Goal: Information Seeking & Learning: Learn about a topic

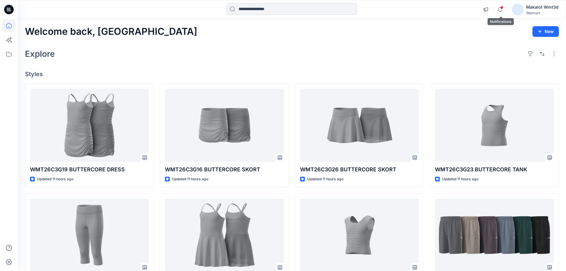
click at [501, 7] on span at bounding box center [501, 7] width 3 height 3
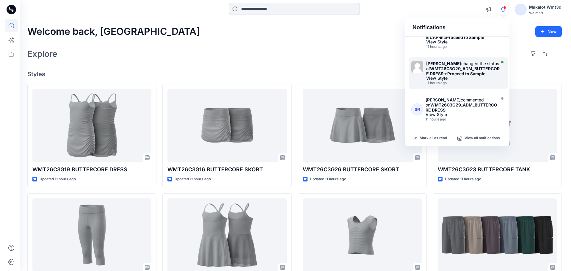
scroll to position [284, 0]
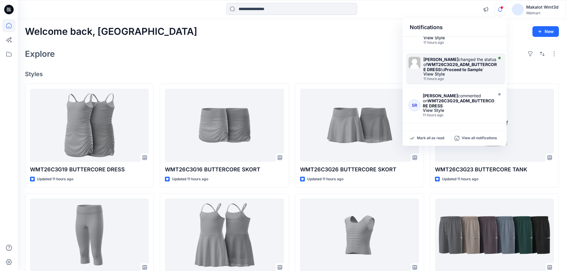
click at [458, 78] on div "11 hours ago" at bounding box center [460, 79] width 74 height 4
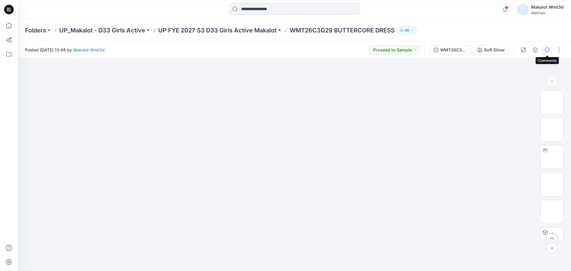
click at [550, 51] on button "button" at bounding box center [547, 50] width 10 height 10
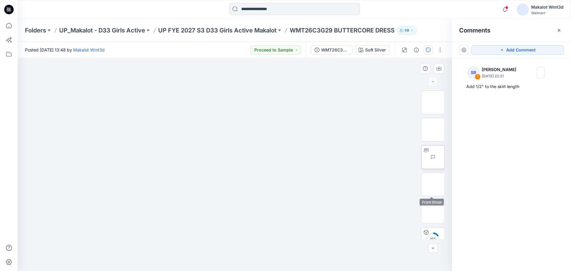
click at [444, 157] on img at bounding box center [444, 157] width 0 height 0
click at [522, 177] on div "SR 1 [PERSON_NAME] [DATE] 22:31 Add 1/2" to the skirt length" at bounding box center [511, 153] width 119 height 190
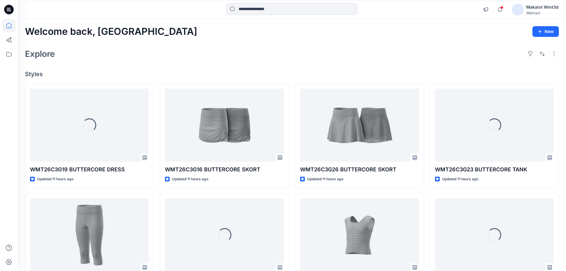
click at [287, 62] on div "Welcome back, Makalot New Explore Styles Loading... WMT26C3G19 BUTTERCORE DRESS…" at bounding box center [292, 227] width 548 height 416
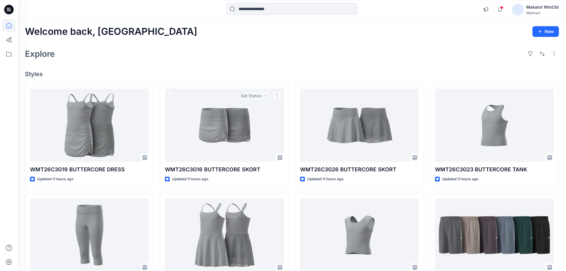
click at [226, 80] on div "Welcome back, Makalot New Explore Styles WMT26C3G19 BUTTERCORE DRESS Updated 11…" at bounding box center [292, 227] width 548 height 416
click at [173, 79] on div "Welcome back, Makalot New Explore Styles WMT26C3G19 BUTTERCORE DRESS Updated 11…" at bounding box center [292, 227] width 548 height 416
click at [219, 74] on h4 "Styles" at bounding box center [292, 73] width 534 height 7
click at [195, 66] on div "Welcome back, Makalot New Explore Styles WMT26C3G19 BUTTERCORE DRESS Updated 11…" at bounding box center [292, 227] width 548 height 416
click at [503, 9] on span at bounding box center [501, 7] width 3 height 3
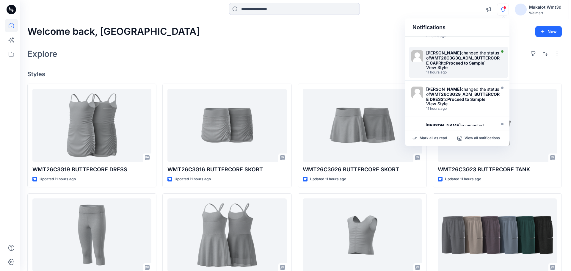
scroll to position [224, 0]
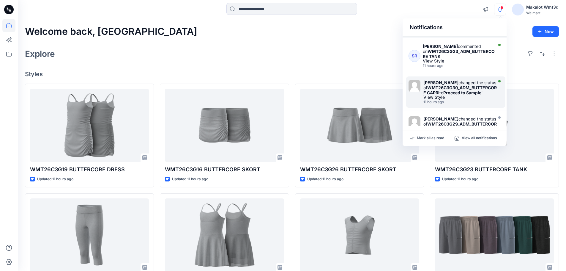
click at [474, 92] on strong "Proceed to Sample" at bounding box center [462, 92] width 38 height 5
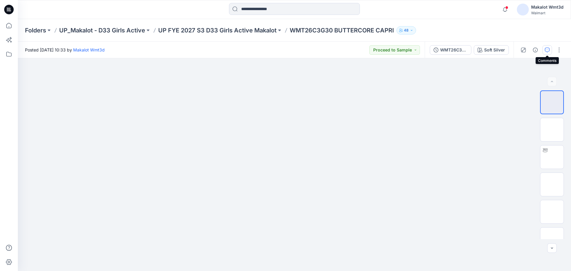
click at [548, 48] on icon "button" at bounding box center [546, 50] width 5 height 5
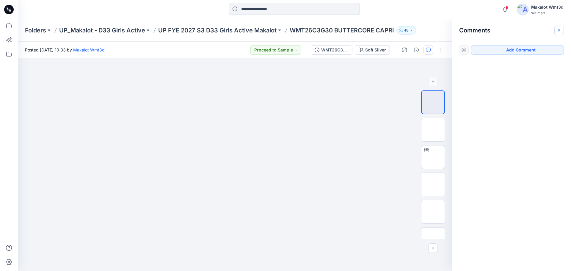
click at [558, 30] on icon "button" at bounding box center [558, 30] width 5 height 5
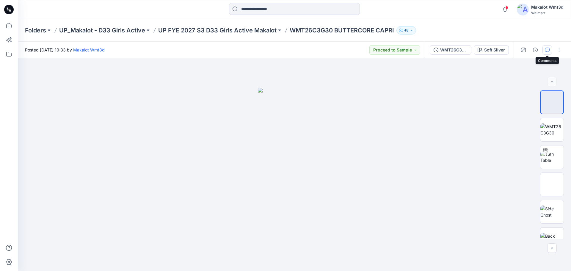
click at [549, 48] on icon "button" at bounding box center [546, 50] width 5 height 5
click at [506, 10] on icon "button" at bounding box center [504, 10] width 11 height 12
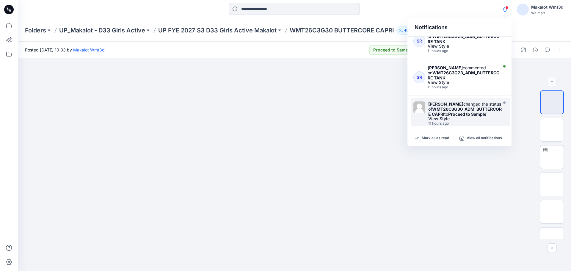
scroll to position [194, 0]
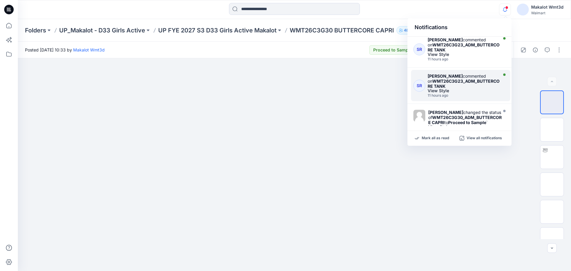
click at [455, 78] on strong "WMT26C3G23_ADM_BUTTERCORE TANK" at bounding box center [463, 83] width 72 height 10
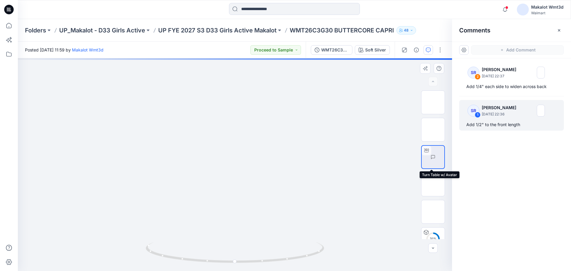
click at [444, 157] on img at bounding box center [444, 157] width 0 height 0
drag, startPoint x: 235, startPoint y: 262, endPoint x: 270, endPoint y: 260, distance: 34.8
click at [269, 261] on div "Soft Silver Loading... Material Properties Loading..." at bounding box center [235, 164] width 434 height 212
click at [251, 260] on div "Soft Silver Loading... Material Properties Loading..." at bounding box center [235, 164] width 434 height 212
click at [213, 171] on div "Soft Silver Loading... Material Properties Loading..." at bounding box center [235, 164] width 434 height 212
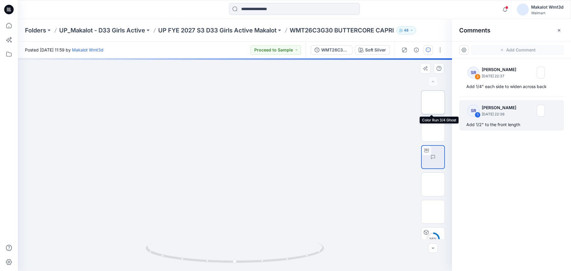
click at [433, 102] on img at bounding box center [433, 102] width 0 height 0
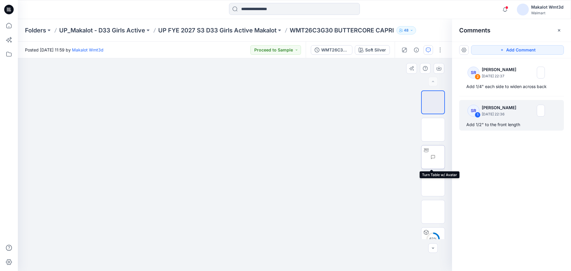
click at [444, 157] on img at bounding box center [444, 157] width 0 height 0
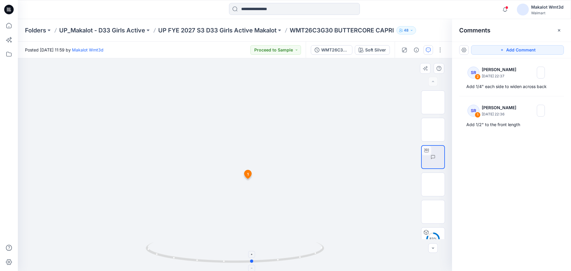
drag, startPoint x: 233, startPoint y: 260, endPoint x: 262, endPoint y: 259, distance: 29.4
click at [258, 259] on icon at bounding box center [236, 253] width 180 height 22
drag, startPoint x: 264, startPoint y: 260, endPoint x: 244, endPoint y: 259, distance: 19.9
click at [244, 259] on circle at bounding box center [245, 261] width 4 height 4
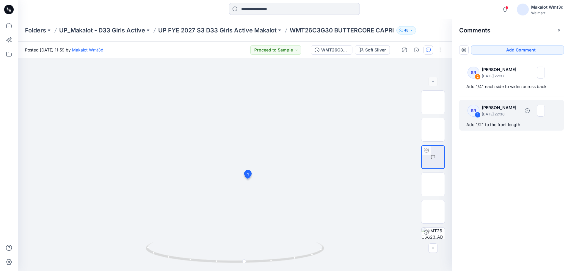
click at [492, 115] on p "September 24, 2025 22:36" at bounding box center [500, 114] width 38 height 6
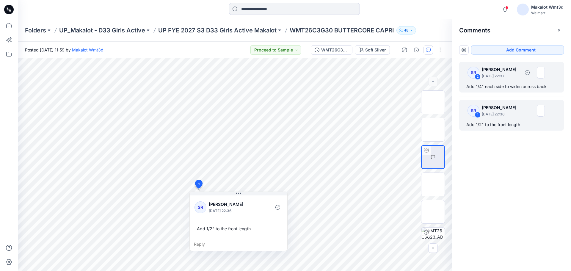
click at [504, 86] on div "Add 1/4" each side to widen across back" at bounding box center [511, 86] width 90 height 7
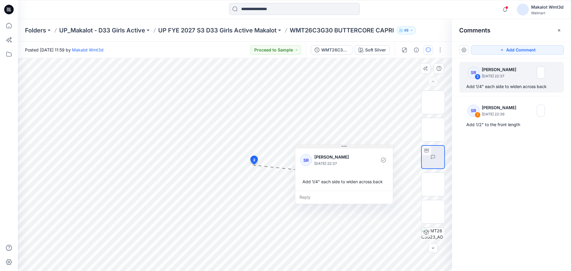
drag, startPoint x: 295, startPoint y: 170, endPoint x: 345, endPoint y: 147, distance: 55.2
click at [345, 147] on icon at bounding box center [343, 146] width 5 height 5
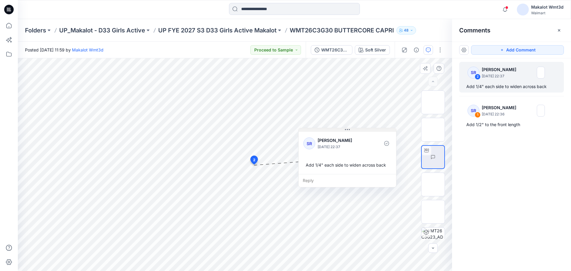
drag, startPoint x: 343, startPoint y: 147, endPoint x: 347, endPoint y: 129, distance: 18.6
click at [347, 130] on icon at bounding box center [347, 129] width 5 height 5
click at [444, 157] on img at bounding box center [444, 157] width 0 height 0
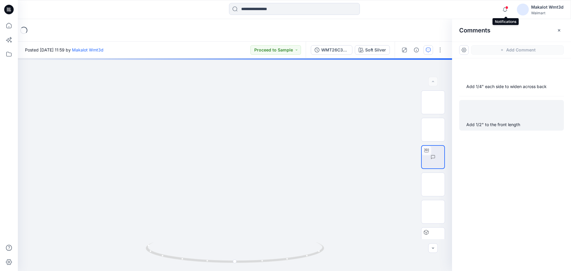
click at [506, 8] on span at bounding box center [506, 7] width 3 height 3
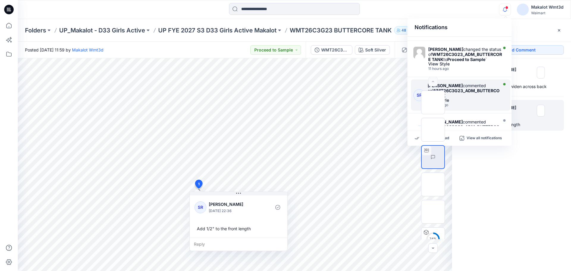
scroll to position [178, 0]
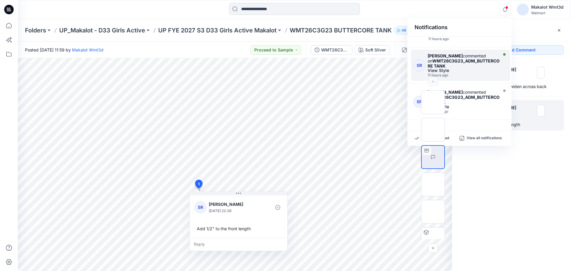
click at [475, 61] on strong "WMT26C3G23_ADM_BUTTERCORE TANK" at bounding box center [463, 63] width 72 height 10
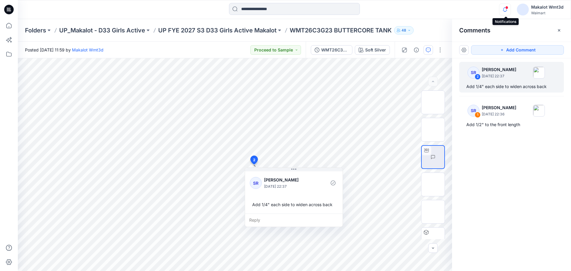
click at [505, 8] on icon "button" at bounding box center [504, 10] width 11 height 12
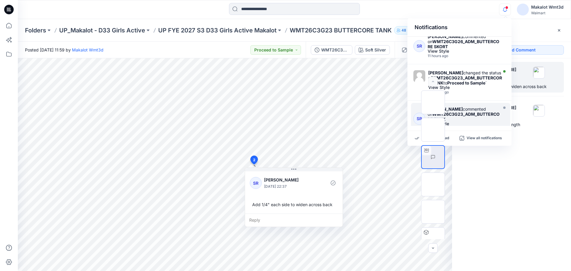
scroll to position [135, 0]
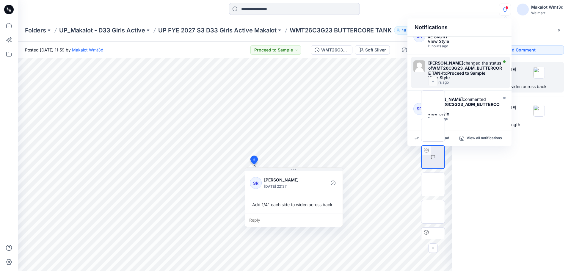
click at [473, 72] on strong "Proceed to Sample" at bounding box center [466, 72] width 38 height 5
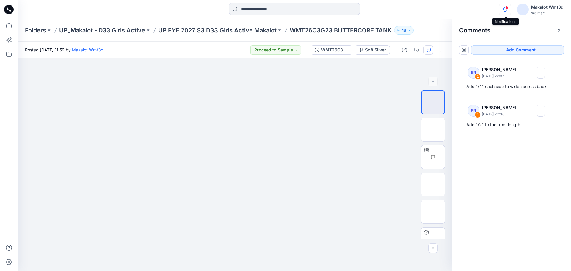
click at [504, 8] on icon "button" at bounding box center [504, 10] width 11 height 12
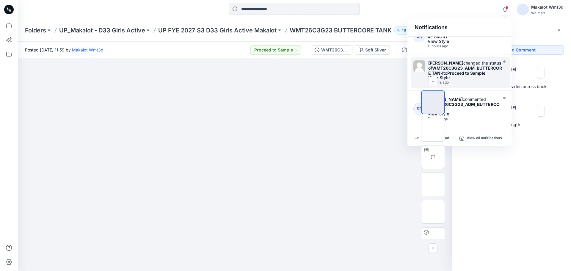
scroll to position [105, 0]
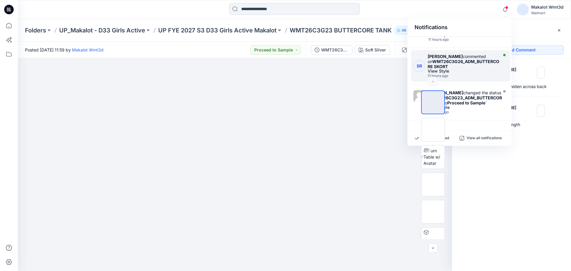
click at [481, 59] on strong "WMT26C3G26_ADM_BUTTERCORE SKORT" at bounding box center [463, 64] width 72 height 10
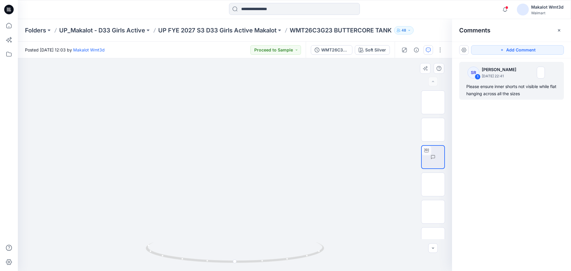
drag, startPoint x: 235, startPoint y: 264, endPoint x: 259, endPoint y: 260, distance: 24.7
click at [259, 260] on div "Soft Silver Loading... Material Properties Loading..." at bounding box center [235, 164] width 434 height 212
click at [232, 261] on div "Soft Silver Loading... Material Properties Loading..." at bounding box center [235, 164] width 434 height 212
drag, startPoint x: 249, startPoint y: 261, endPoint x: 299, endPoint y: 244, distance: 52.3
click at [281, 255] on div "Soft Silver Loading... Material Properties Loading..." at bounding box center [235, 164] width 434 height 212
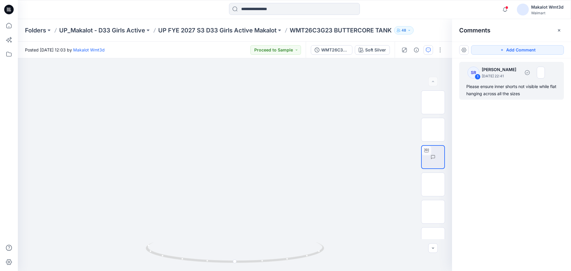
click at [513, 87] on div "Please ensure inner shorts not visible while flat hanging across all the sizes" at bounding box center [511, 90] width 90 height 14
click at [507, 7] on span at bounding box center [506, 7] width 3 height 3
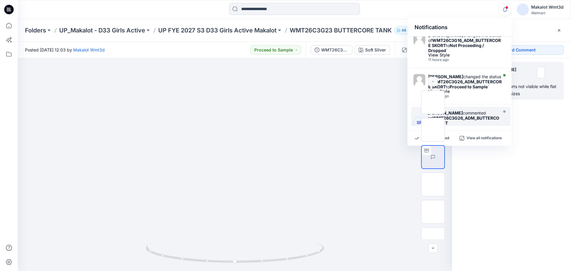
scroll to position [59, 0]
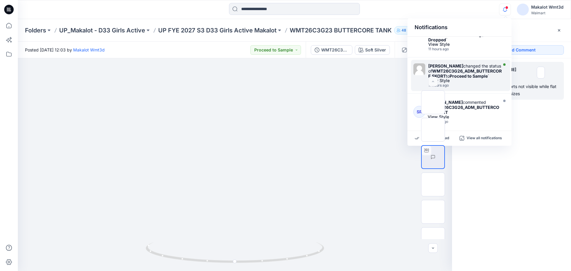
click at [478, 80] on div "View Style" at bounding box center [465, 80] width 74 height 4
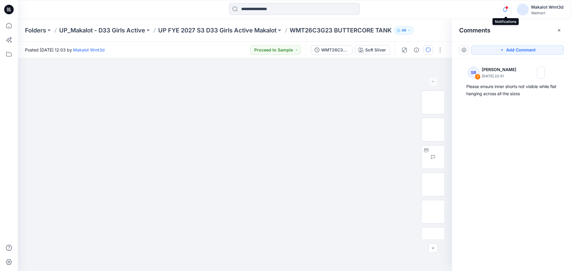
click at [504, 10] on icon "button" at bounding box center [504, 10] width 11 height 12
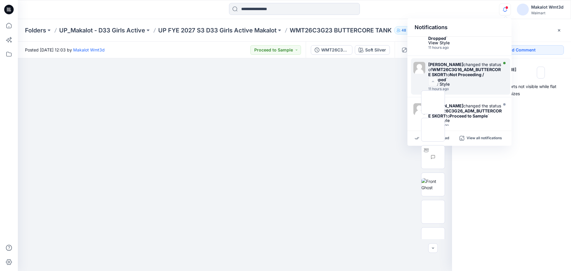
scroll to position [30, 0]
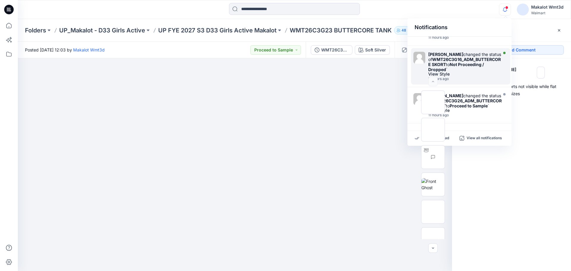
click at [469, 62] on strong "Not Proceeding / Dropped" at bounding box center [456, 67] width 56 height 10
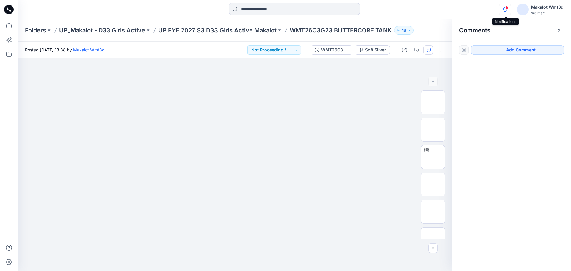
click at [504, 9] on icon "button" at bounding box center [504, 10] width 11 height 12
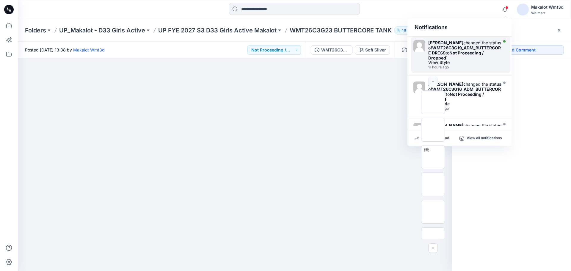
click at [465, 53] on strong "Not Proceeding / Dropped" at bounding box center [455, 55] width 55 height 10
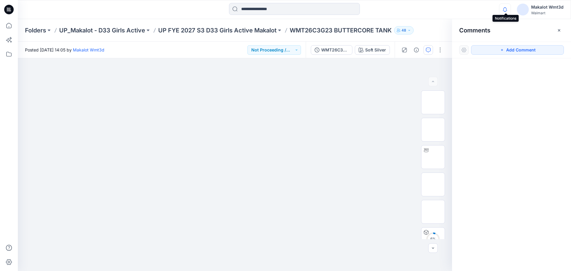
click at [505, 8] on icon "button" at bounding box center [504, 10] width 11 height 12
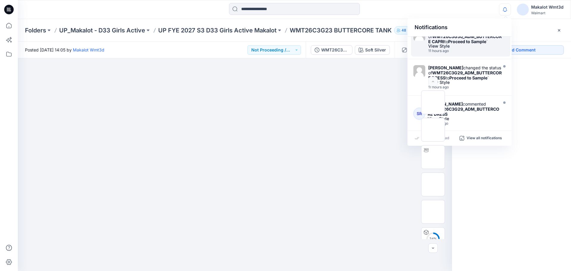
scroll to position [284, 0]
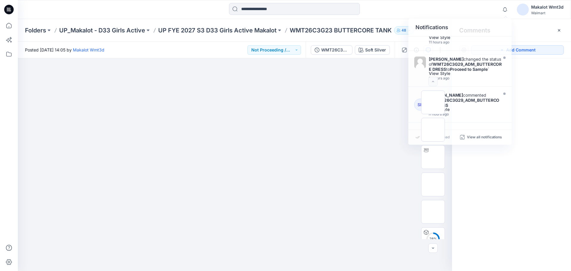
drag, startPoint x: 504, startPoint y: 179, endPoint x: 496, endPoint y: 150, distance: 30.0
click at [504, 179] on div at bounding box center [511, 153] width 119 height 190
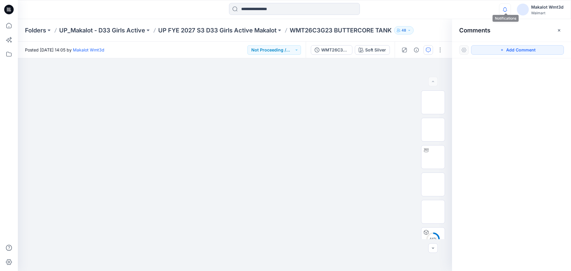
click at [508, 10] on icon "button" at bounding box center [504, 10] width 11 height 12
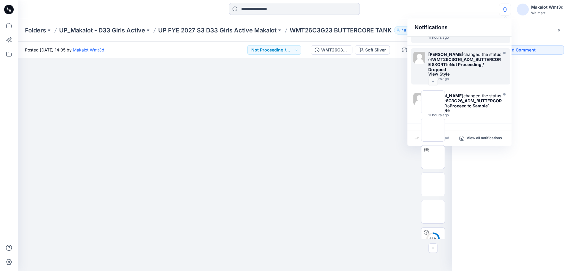
scroll to position [59, 0]
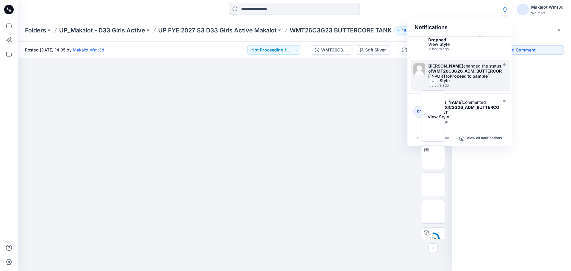
click at [479, 74] on strong "Proceed to Sample" at bounding box center [468, 75] width 38 height 5
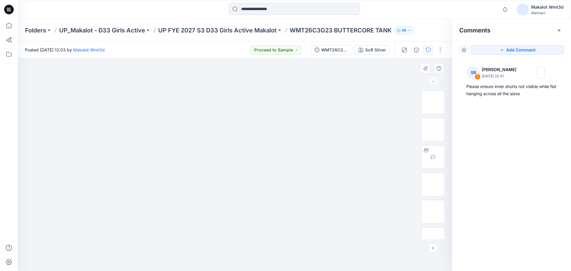
click at [161, 75] on img at bounding box center [234, 75] width 297 height 0
click at [176, 50] on div "Posted Friday, September 19, 2025 12:03 by Makalot Wmt3d Proceed to Sample" at bounding box center [162, 50] width 288 height 16
click at [189, 53] on div "Posted Friday, September 19, 2025 12:03 by Makalot Wmt3d Proceed to Sample" at bounding box center [162, 50] width 288 height 16
click at [136, 75] on img at bounding box center [234, 75] width 297 height 0
click at [149, 9] on div at bounding box center [87, 9] width 138 height 13
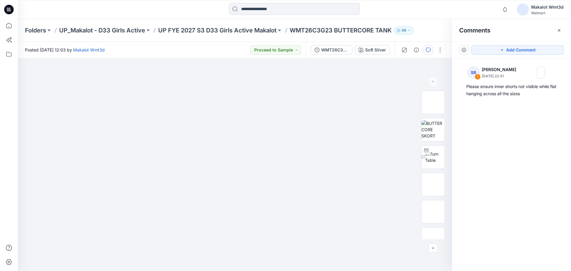
click at [517, 163] on div "SR 1 Syed Rasul September 24, 2025 22:41 Please ensure inner shorts not visible…" at bounding box center [511, 153] width 119 height 190
click at [512, 156] on div "SR 1 Syed Rasul September 24, 2025 22:41 Please ensure inner shorts not visible…" at bounding box center [511, 153] width 119 height 190
click at [158, 38] on div "Folders UP_Makalot - D33 Girls Active UP FYE 2027 S3 D33 Girls Active Makalot W…" at bounding box center [294, 30] width 553 height 23
click at [386, 9] on div at bounding box center [294, 9] width 276 height 13
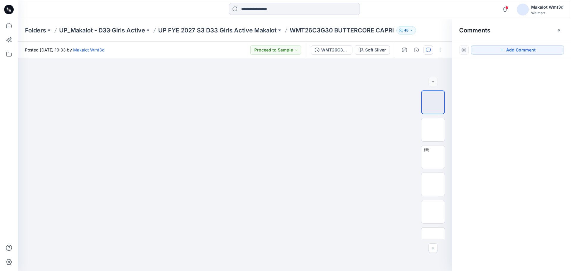
scroll to position [224, 0]
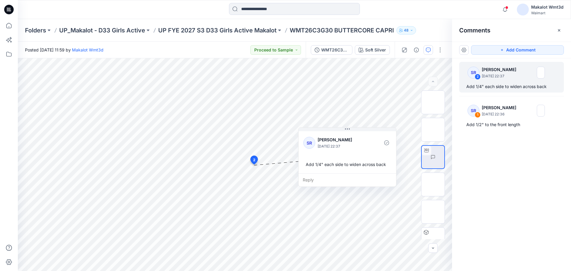
scroll to position [194, 0]
